Goal: Information Seeking & Learning: Find specific page/section

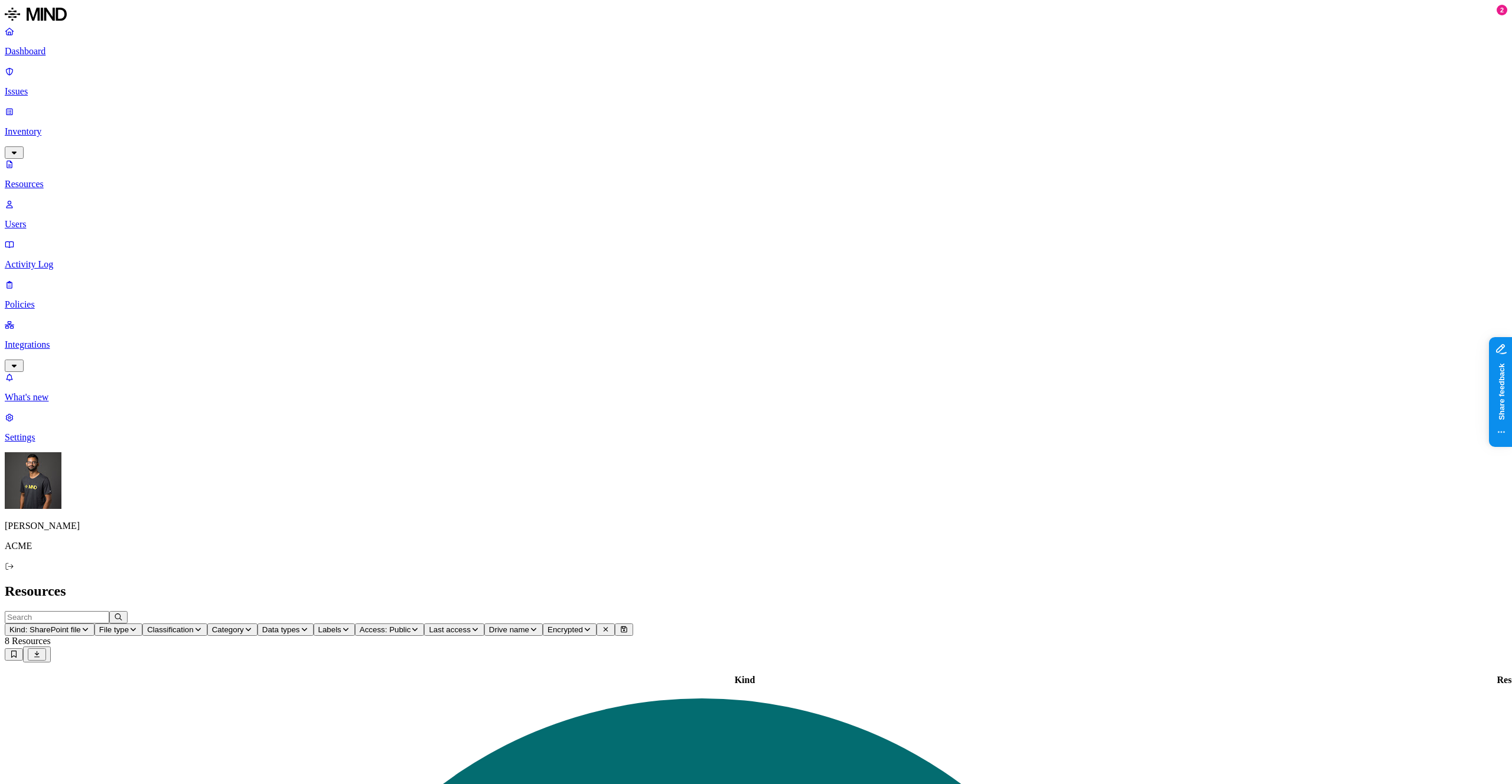
click at [71, 279] on link "Policies" at bounding box center [756, 294] width 1502 height 30
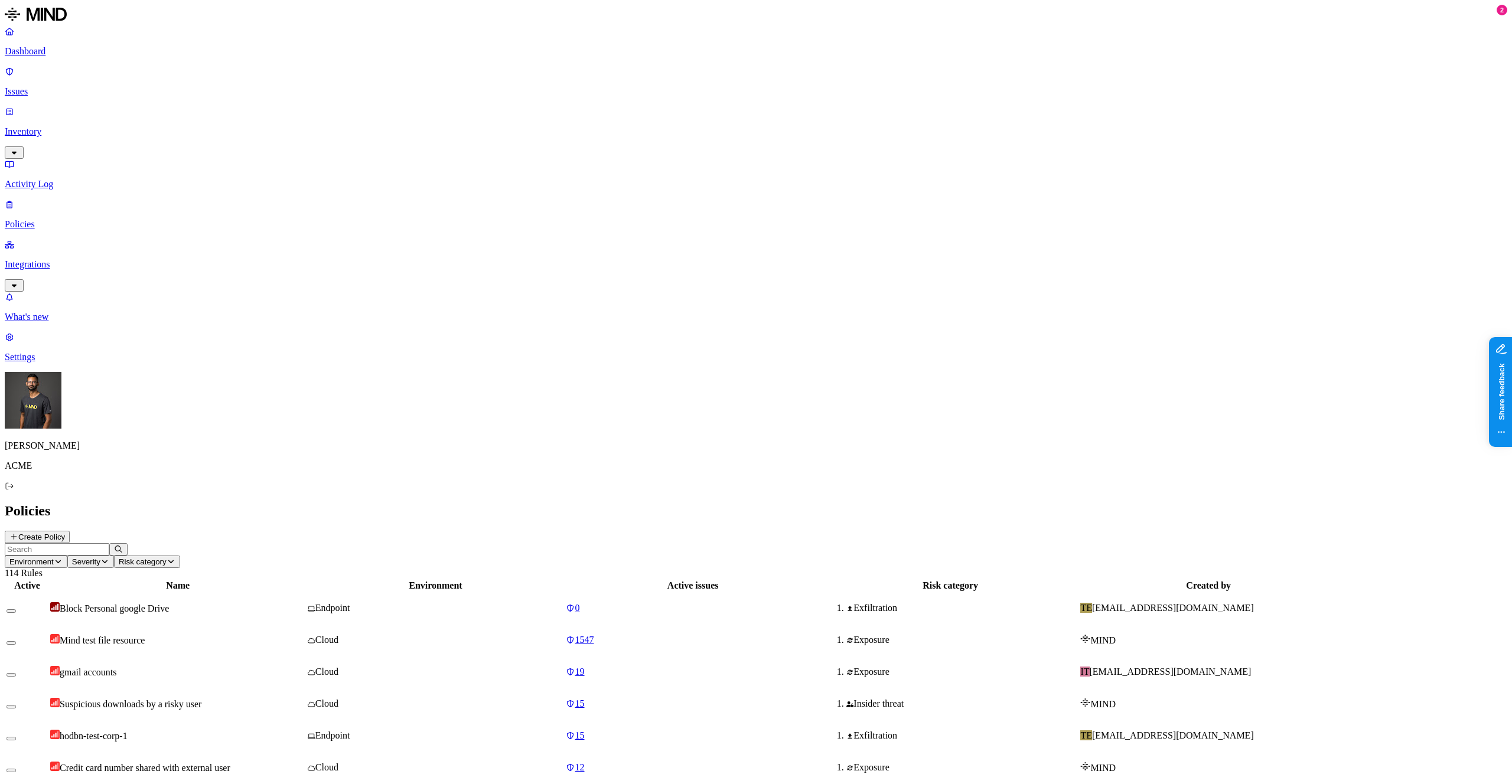
click at [70, 531] on button "Create Policy" at bounding box center [37, 537] width 65 height 12
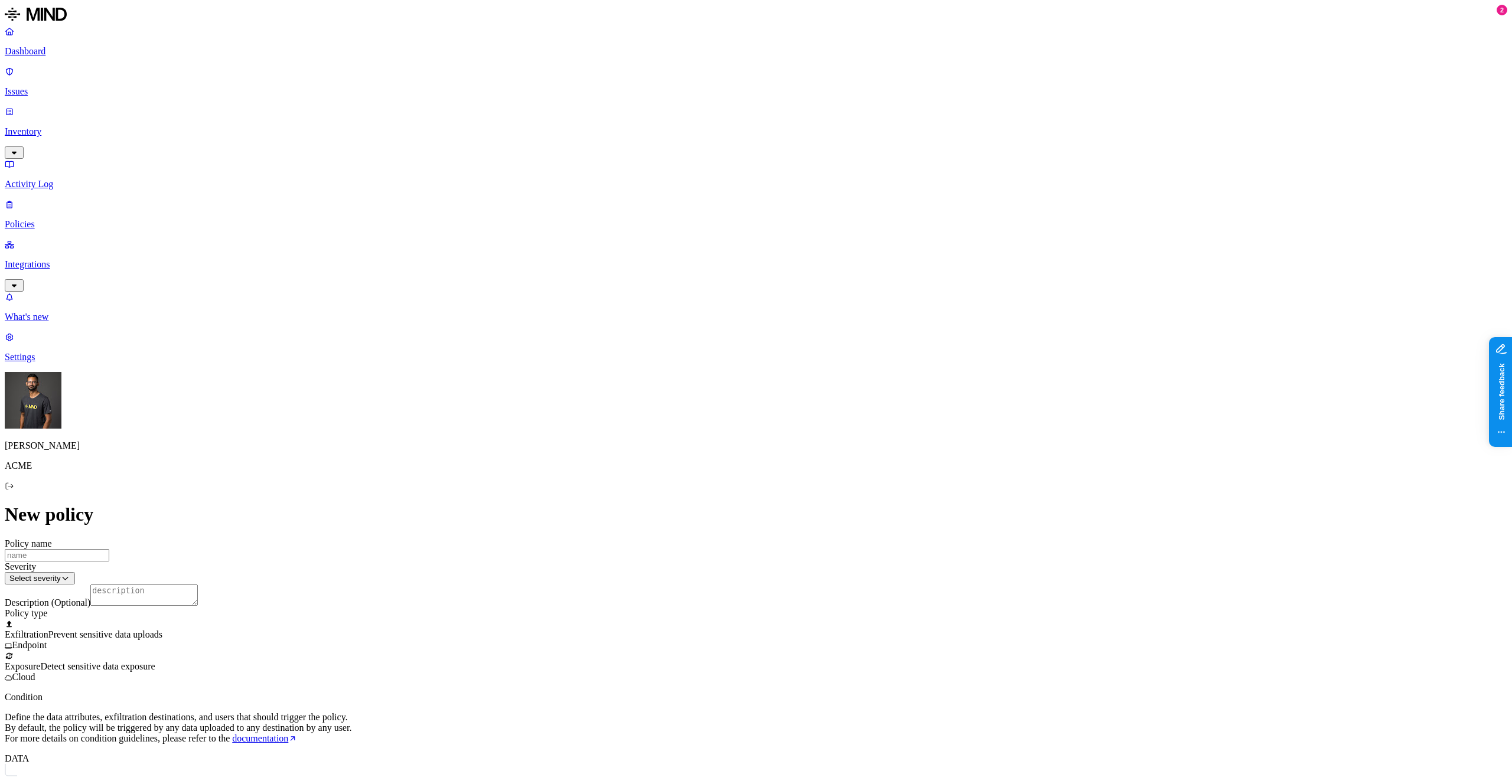
click at [93, 86] on p "Issues" at bounding box center [756, 91] width 1502 height 11
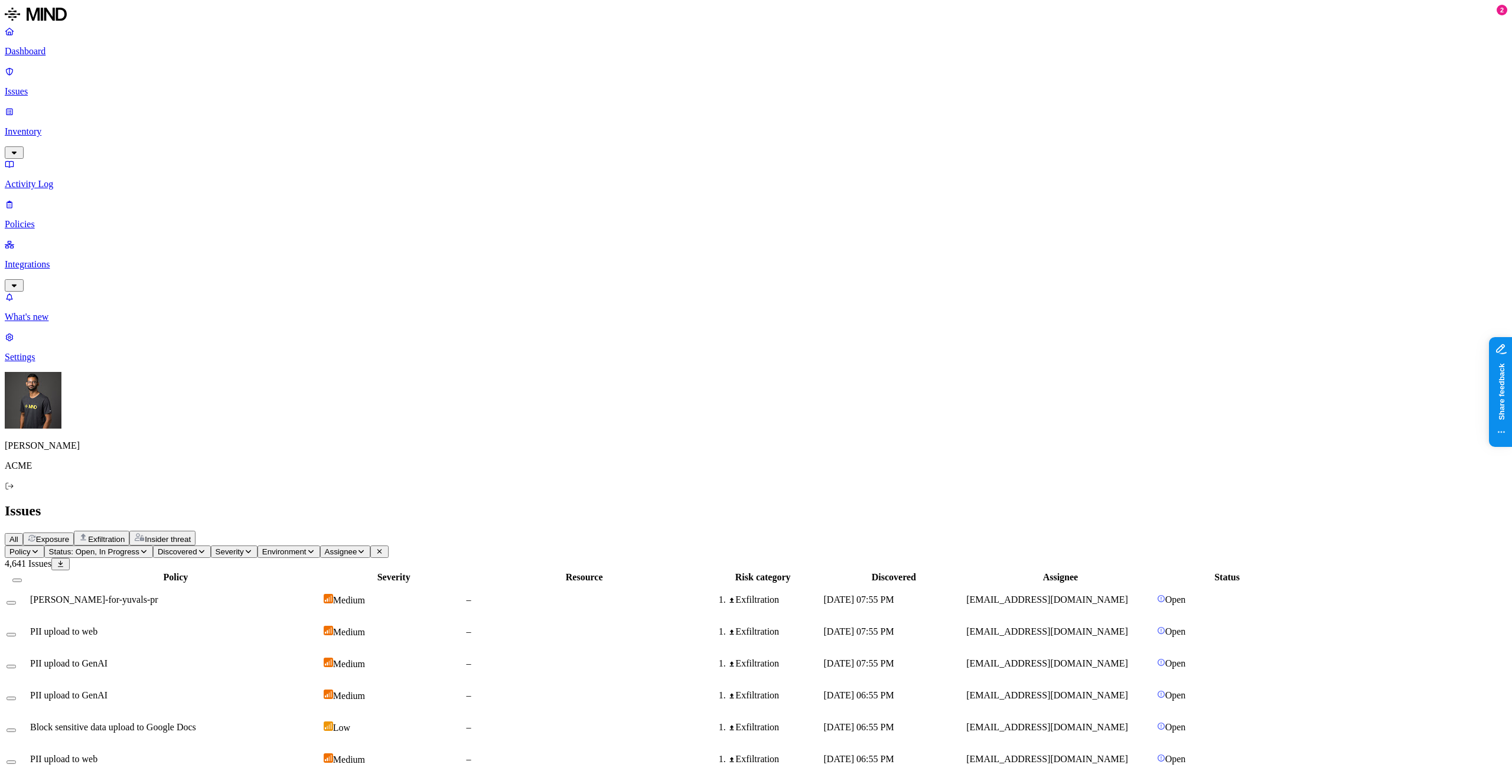
click at [548, 503] on div "Issues" at bounding box center [756, 511] width 1502 height 16
click at [68, 126] on p "Inventory" at bounding box center [756, 131] width 1502 height 11
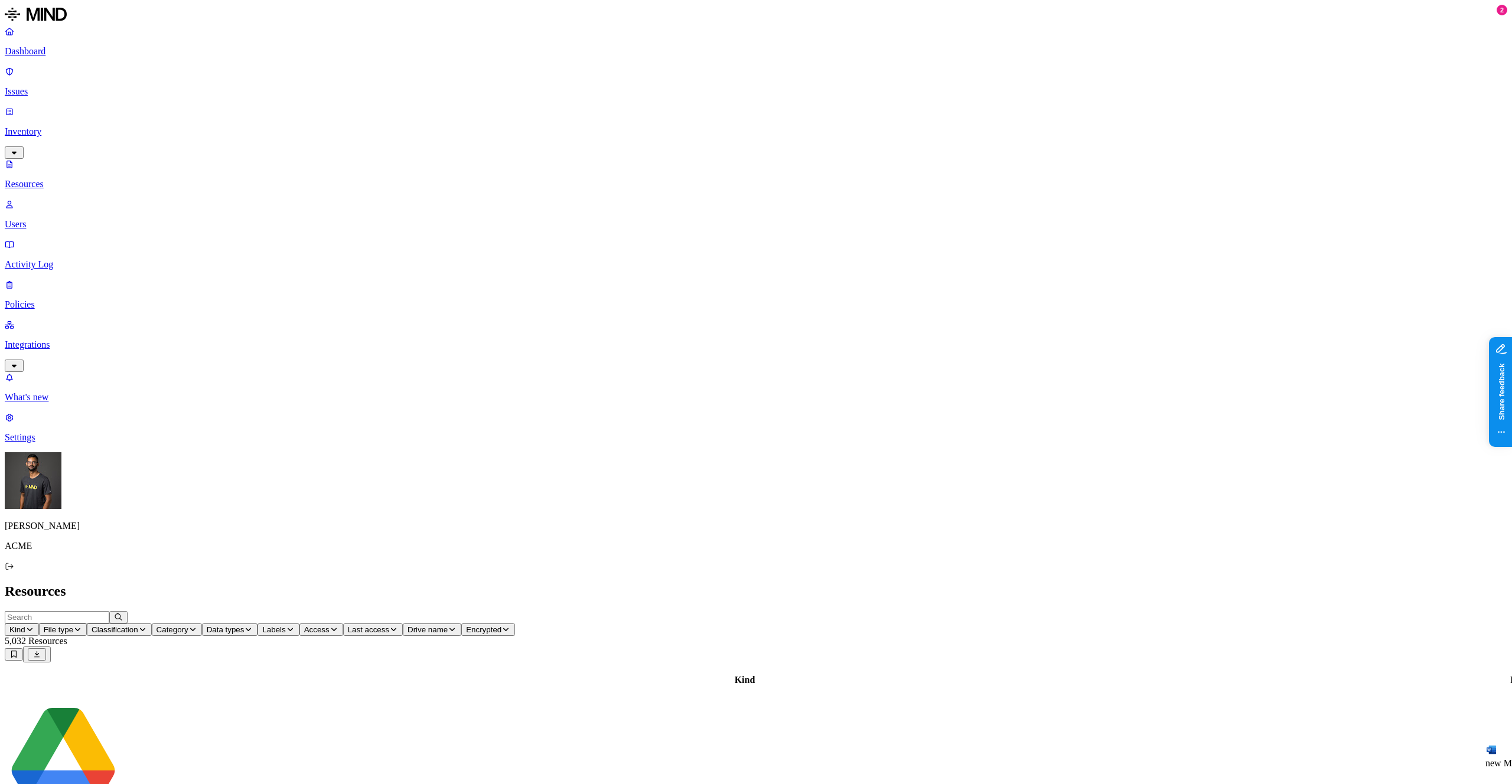
click at [32, 628] on icon "button" at bounding box center [30, 629] width 6 height 3
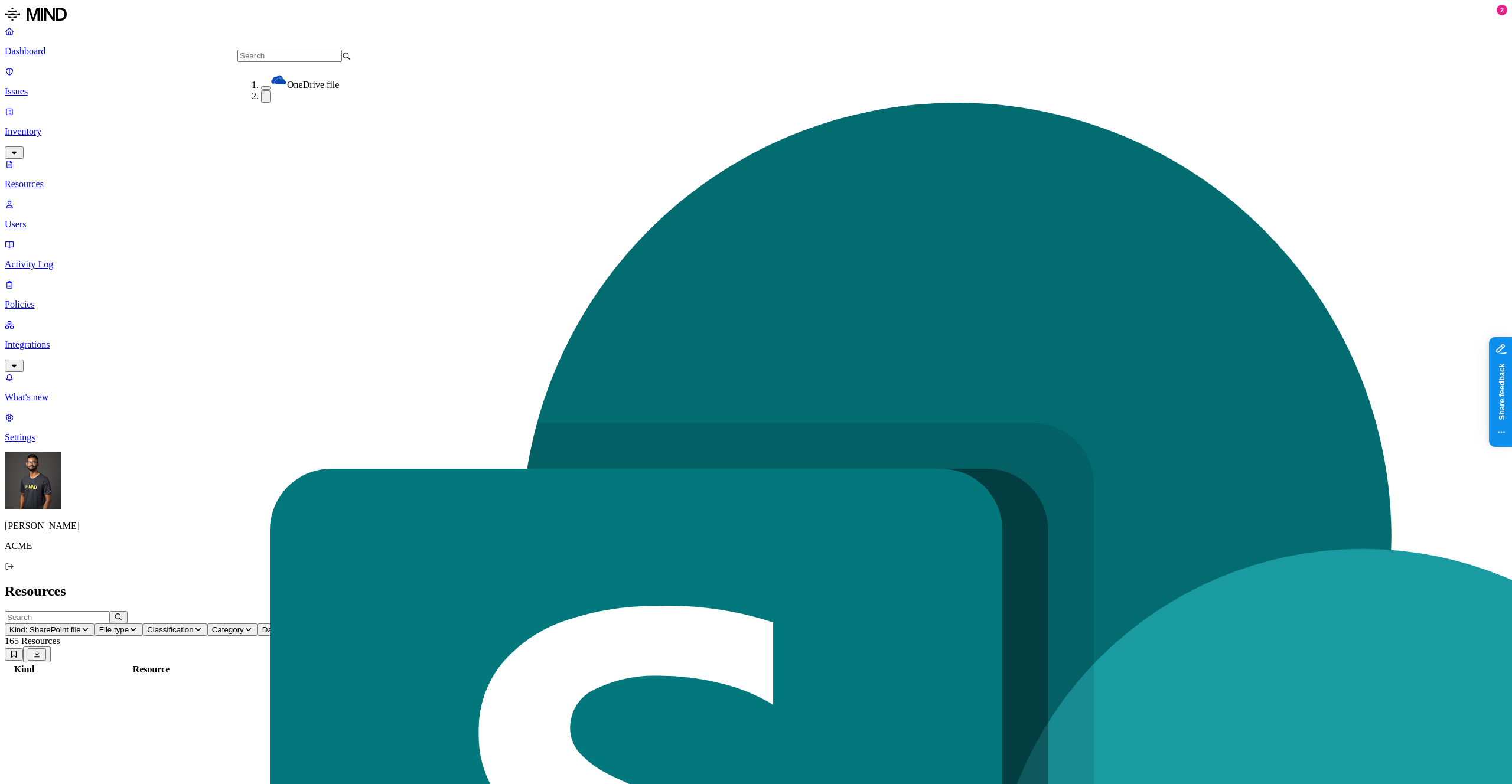
click at [261, 86] on div "OneDrive file" at bounding box center [317, 81] width 113 height 19
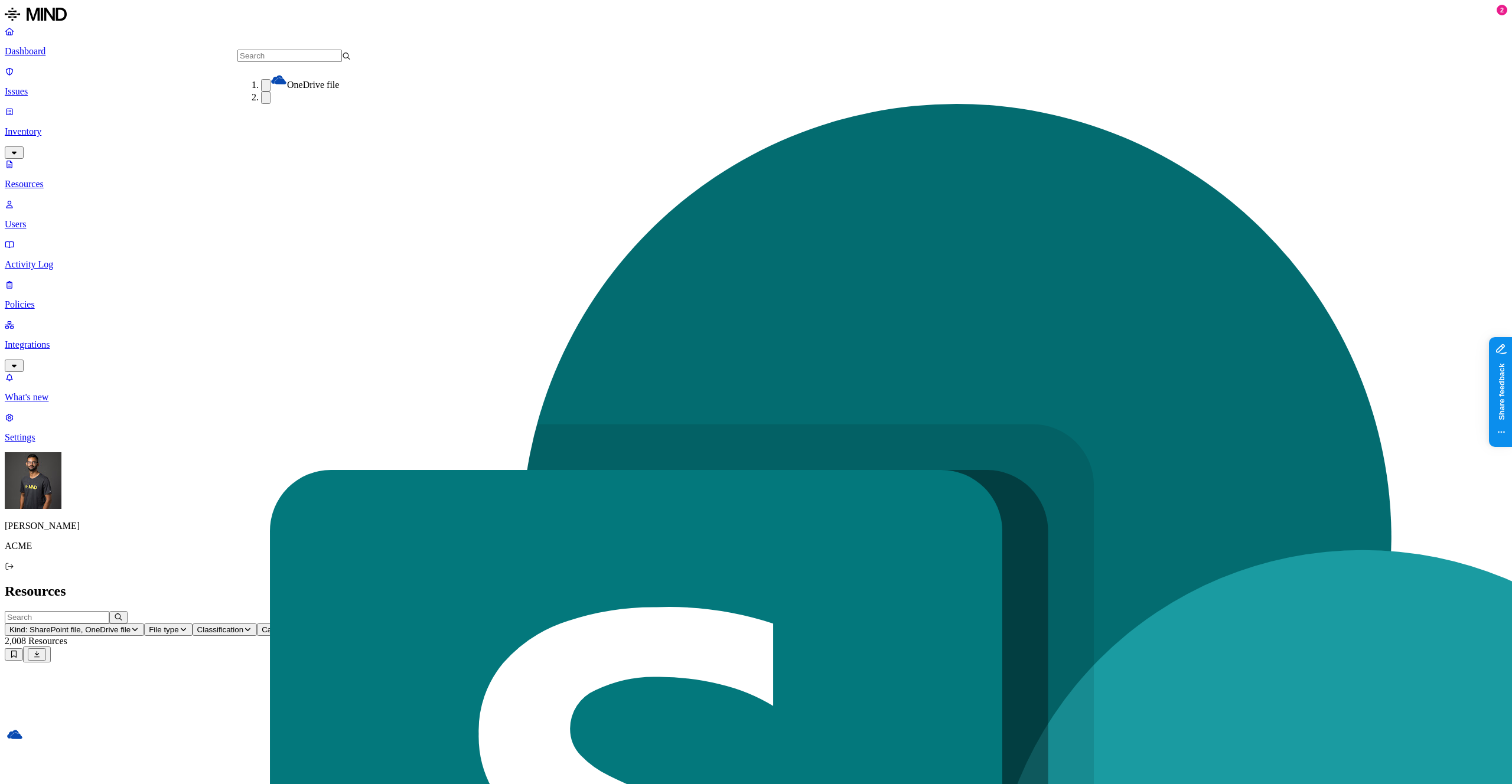
click at [448, 623] on button "Access" at bounding box center [426, 630] width 44 height 12
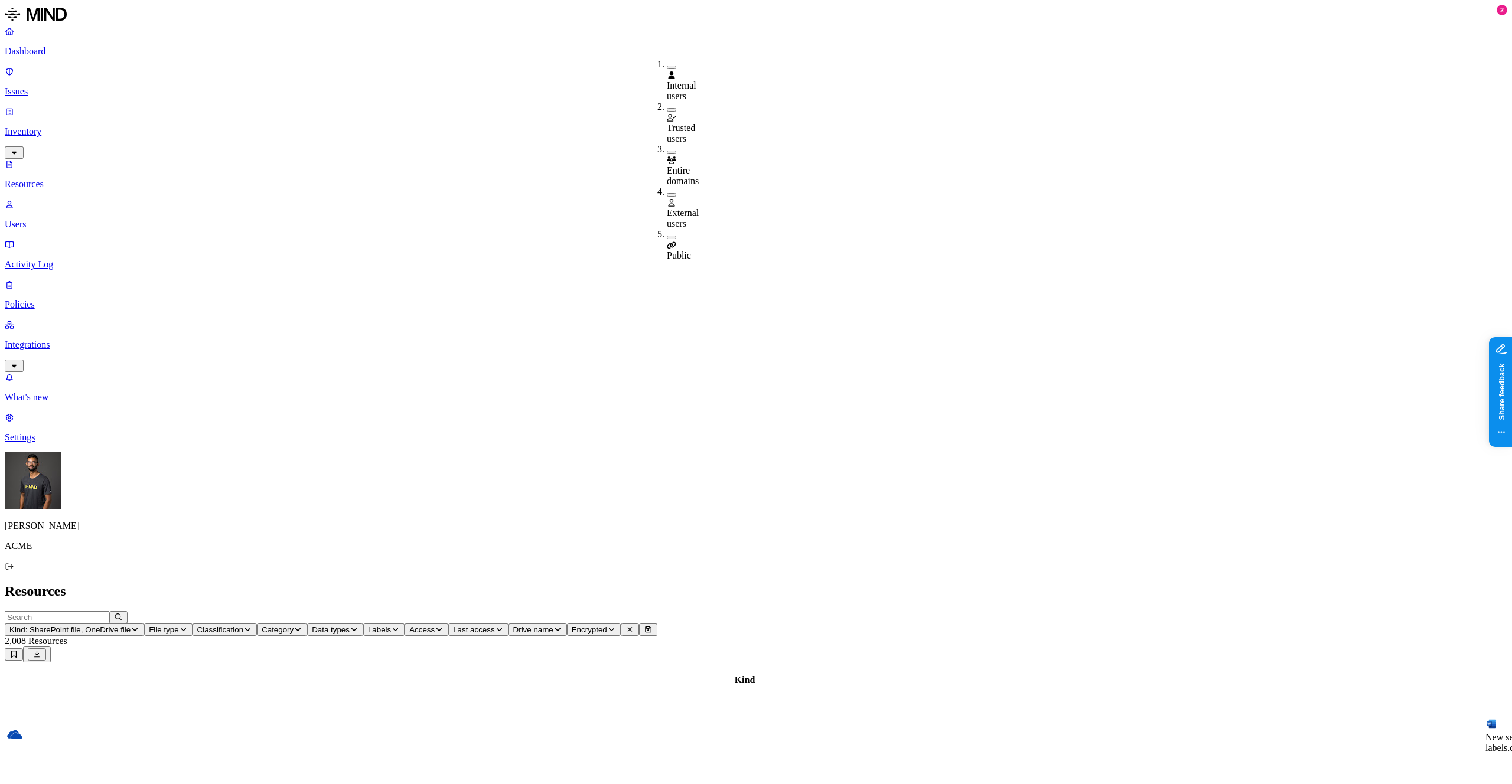
click at [667, 229] on div "Public" at bounding box center [667, 245] width 0 height 32
